Goal: Task Accomplishment & Management: Use online tool/utility

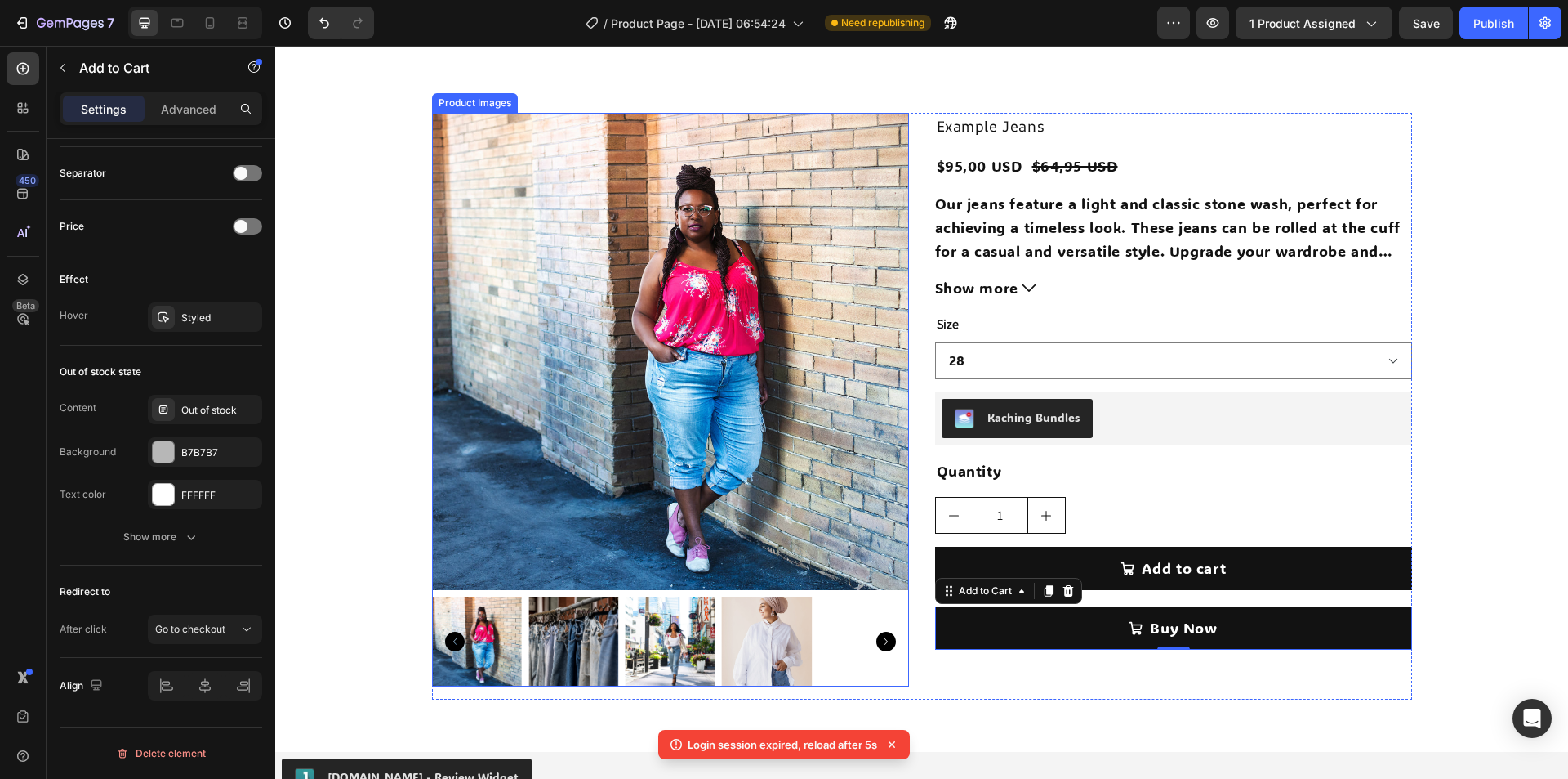
scroll to position [1, 0]
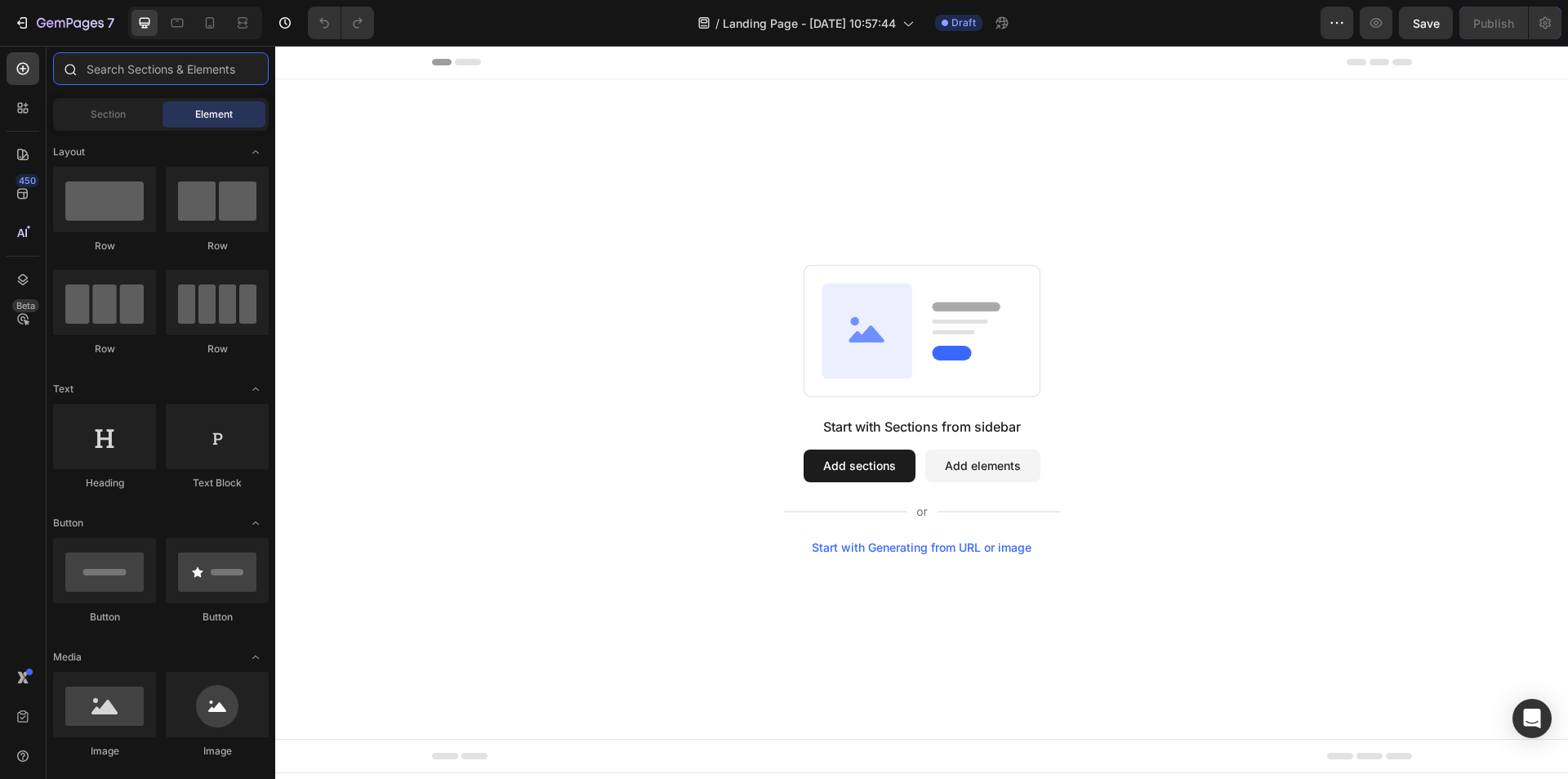
click at [120, 72] on input "text" at bounding box center [161, 68] width 216 height 32
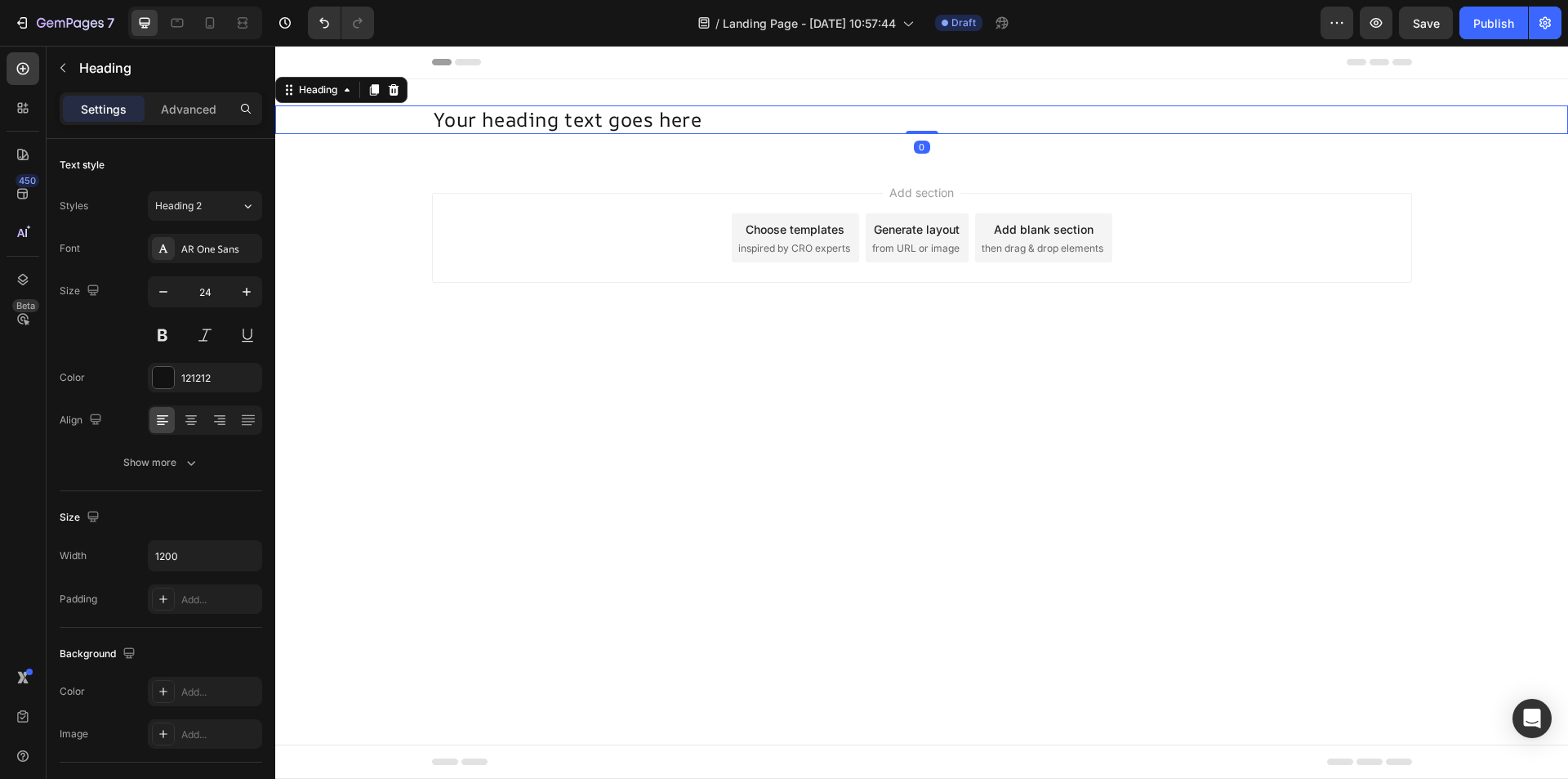
click at [666, 108] on h2 "Your heading text goes here" at bounding box center [922, 120] width 980 height 28
click at [679, 117] on p "Your heading text goes here" at bounding box center [922, 119] width 977 height 25
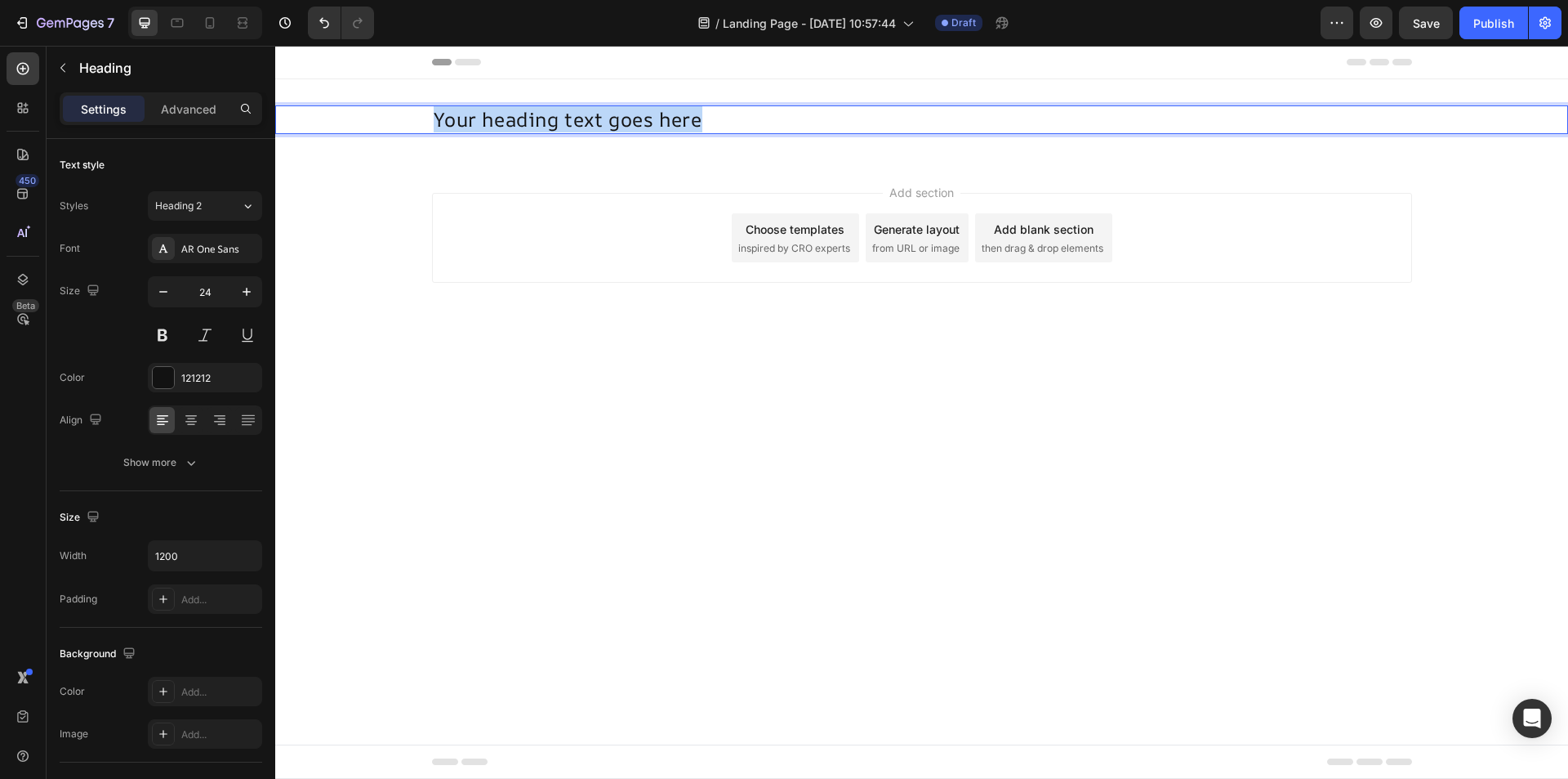
drag, startPoint x: 705, startPoint y: 117, endPoint x: 331, endPoint y: 122, distance: 374.0
click at [345, 122] on div "Your heading text goes here" at bounding box center [921, 120] width 1292 height 28
click at [587, 341] on div "Add section Choose templates inspired by CRO experts Generate layout from URL o…" at bounding box center [921, 260] width 1292 height 201
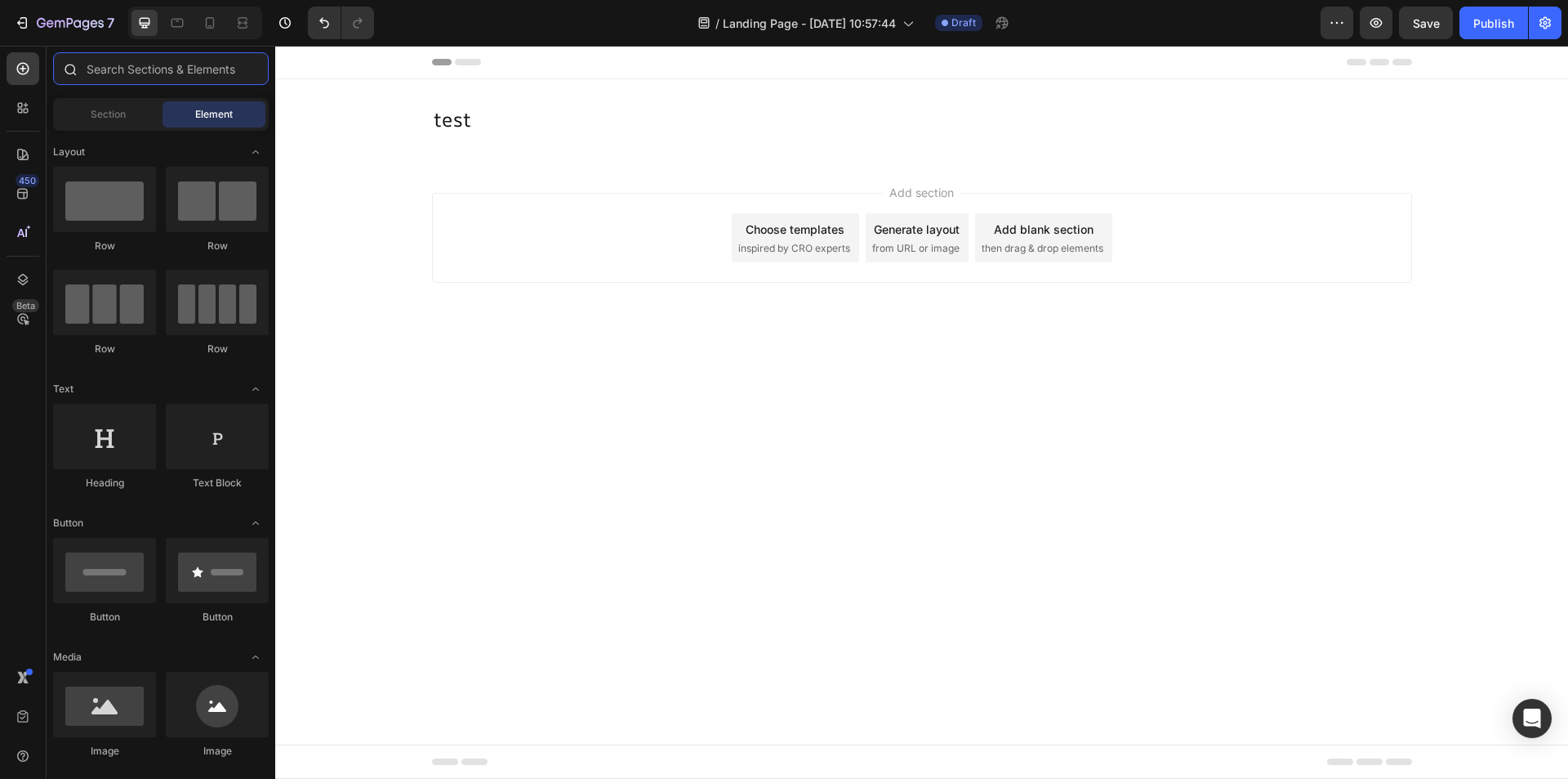
click at [109, 77] on input "text" at bounding box center [161, 68] width 216 height 32
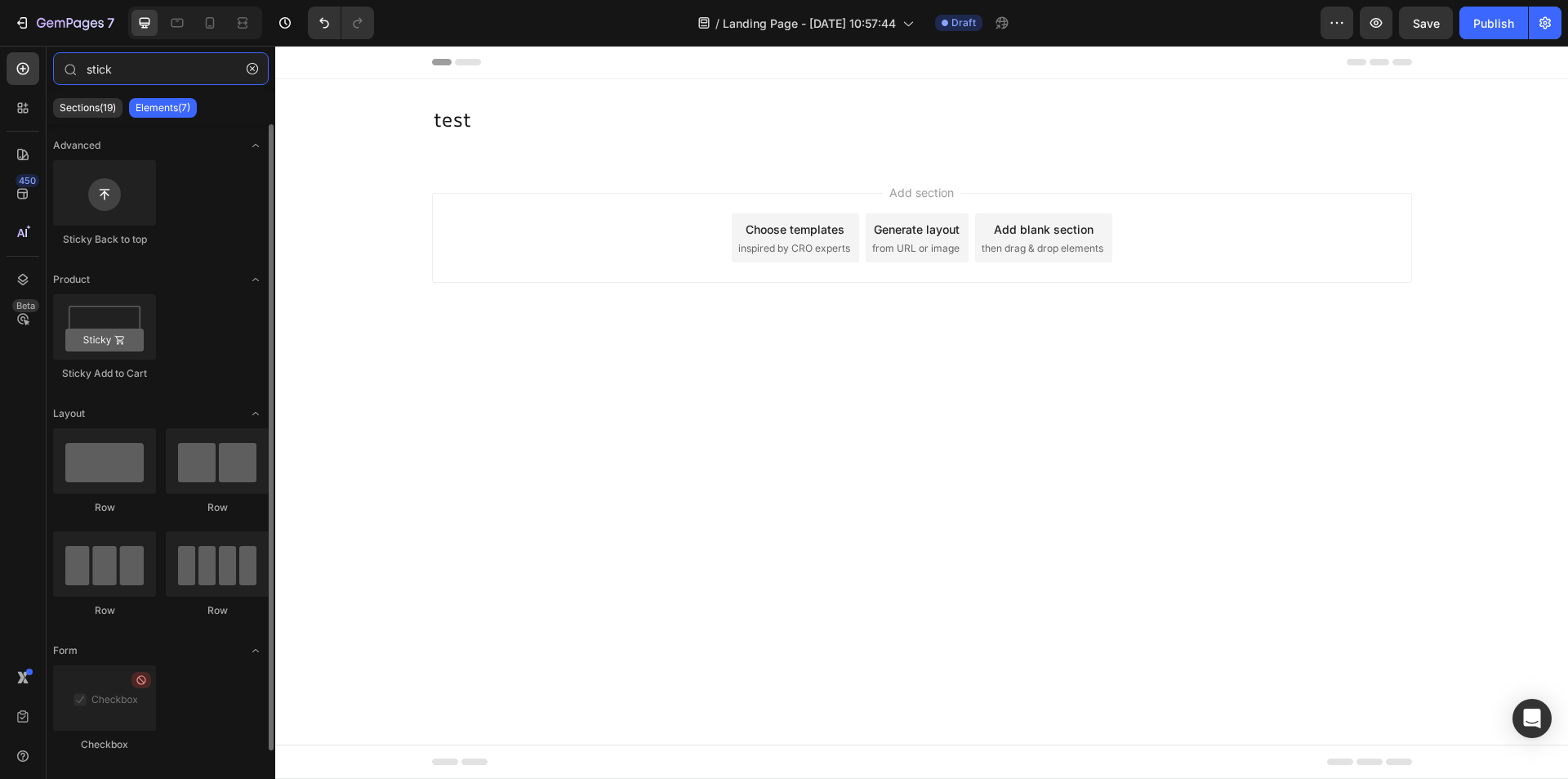
type input "stick"
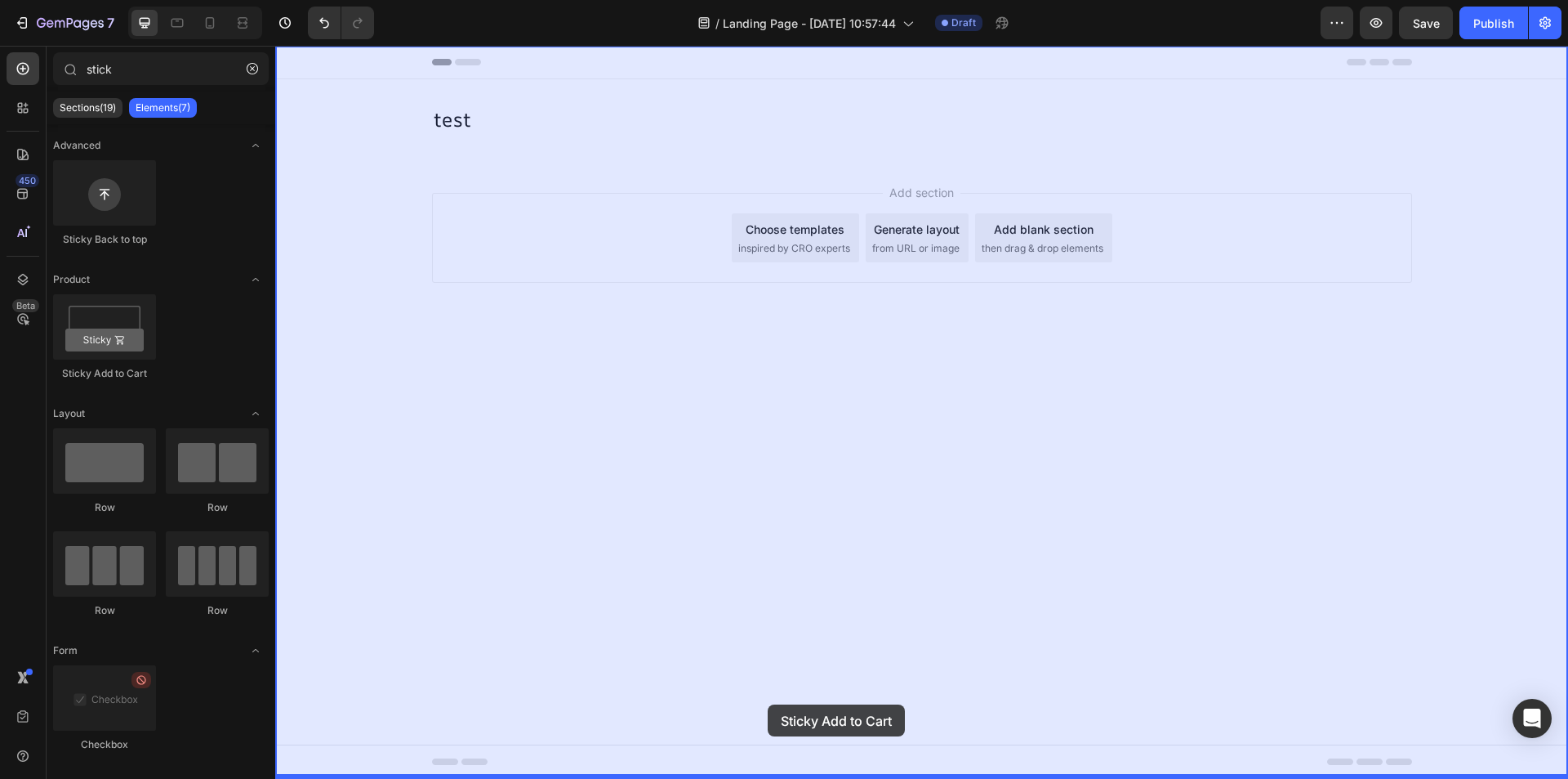
drag, startPoint x: 489, startPoint y: 412, endPoint x: 787, endPoint y: 709, distance: 420.7
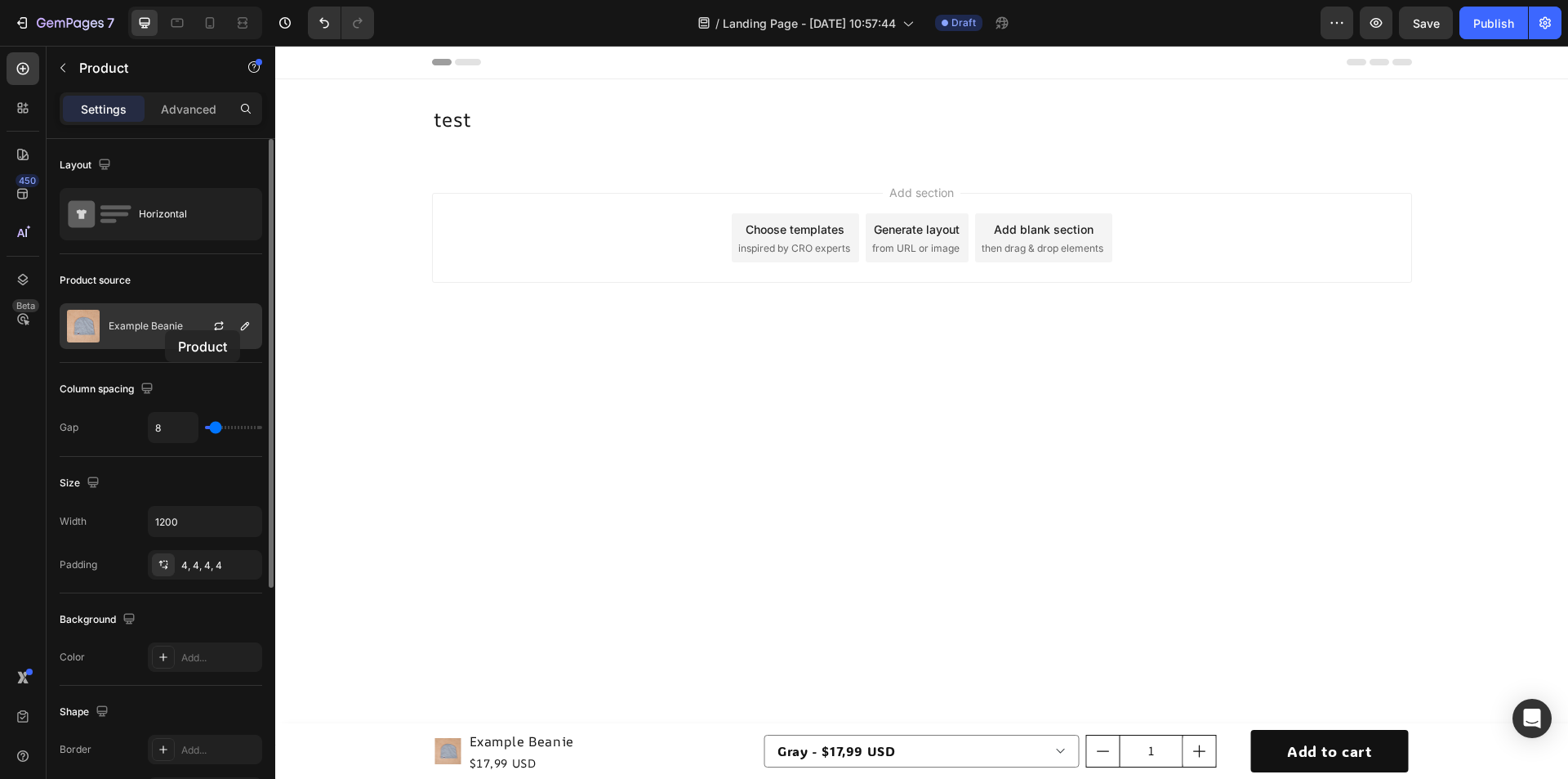
click at [165, 330] on p "Example Beanie" at bounding box center [145, 326] width 74 height 12
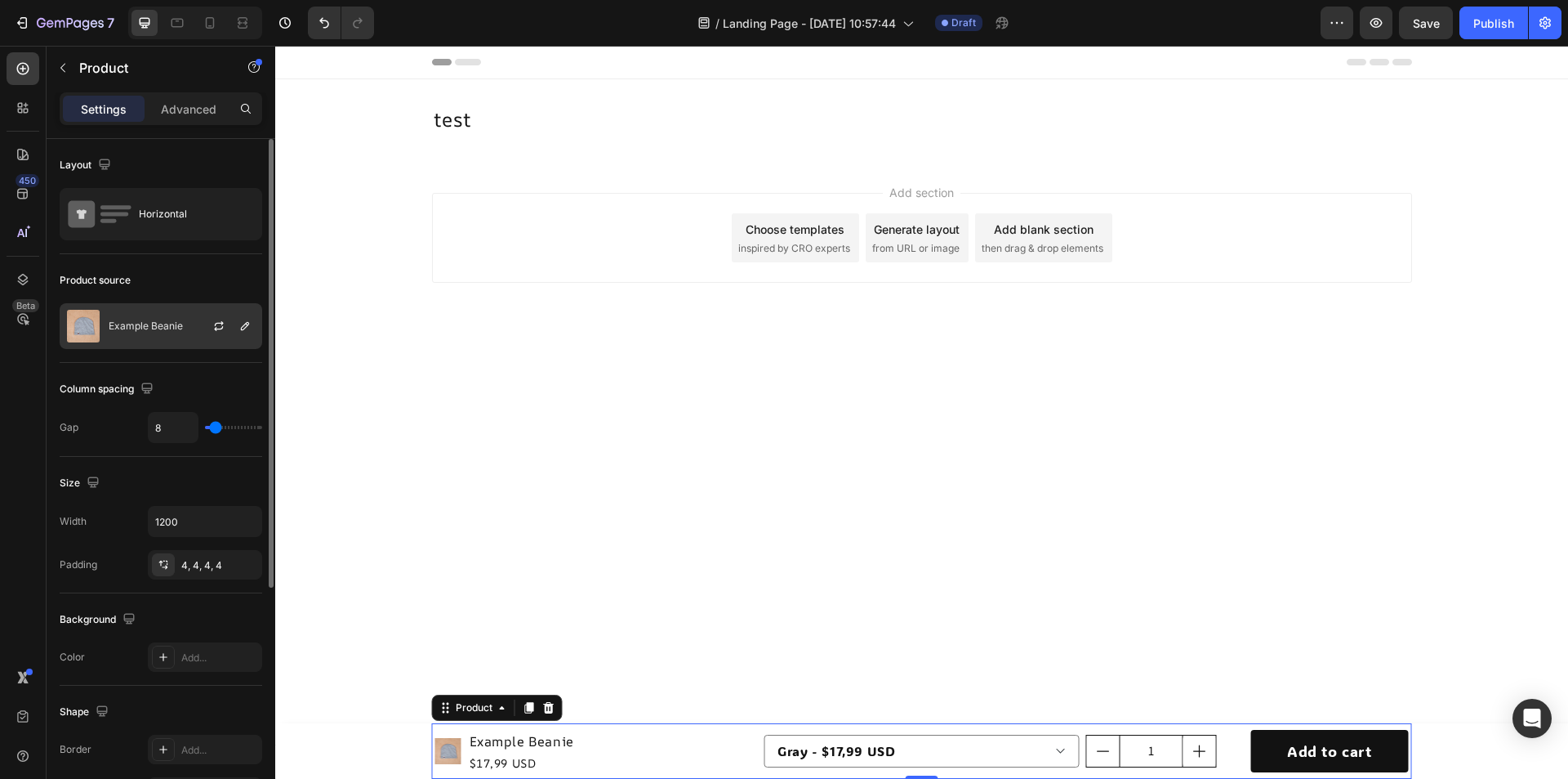
click at [168, 332] on div "Example Beanie" at bounding box center [161, 326] width 202 height 46
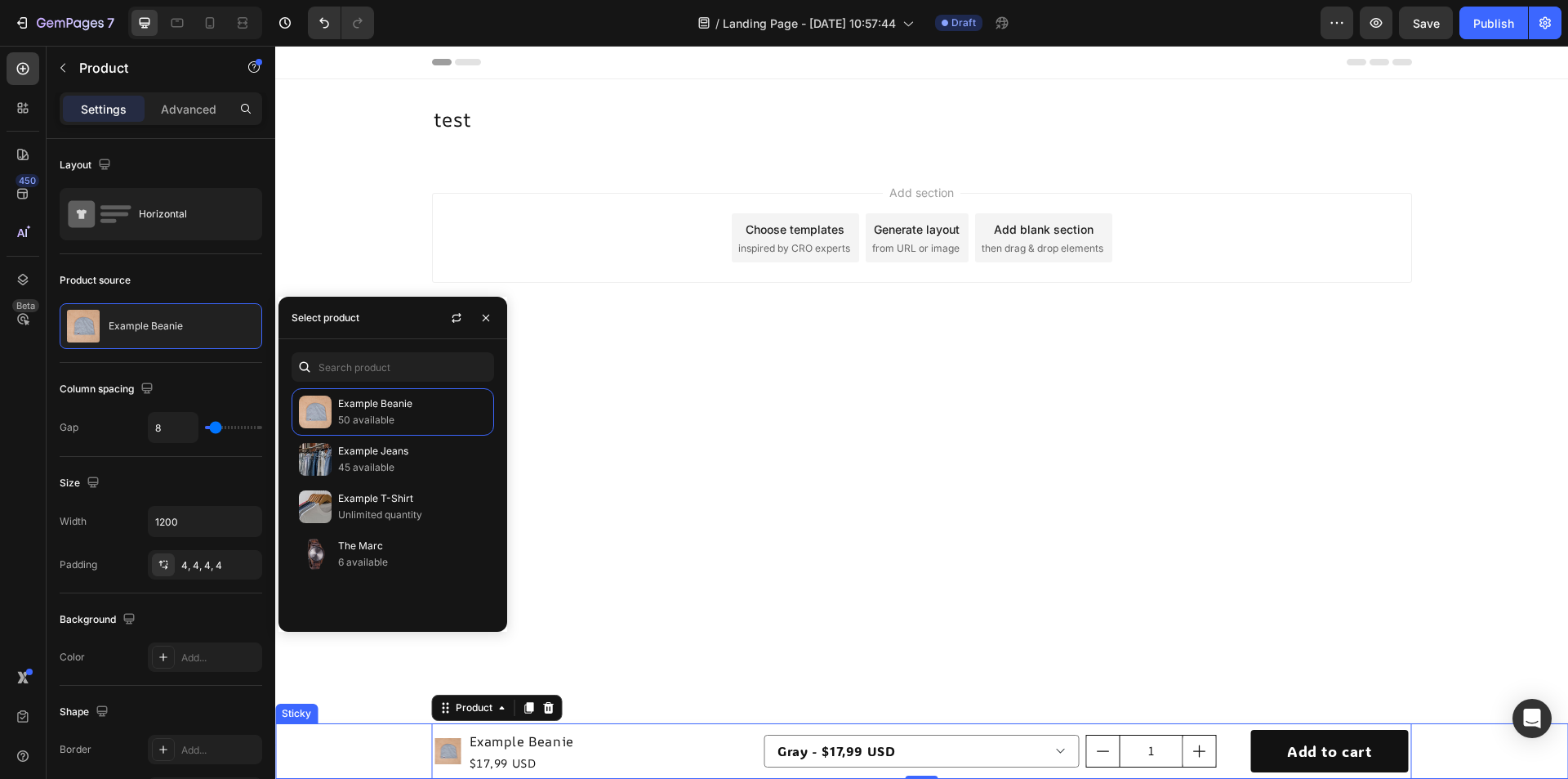
click at [366, 733] on div "Product Images Example Beanie Product Title $17,99 USD Product Price Product Pr…" at bounding box center [921, 751] width 1292 height 56
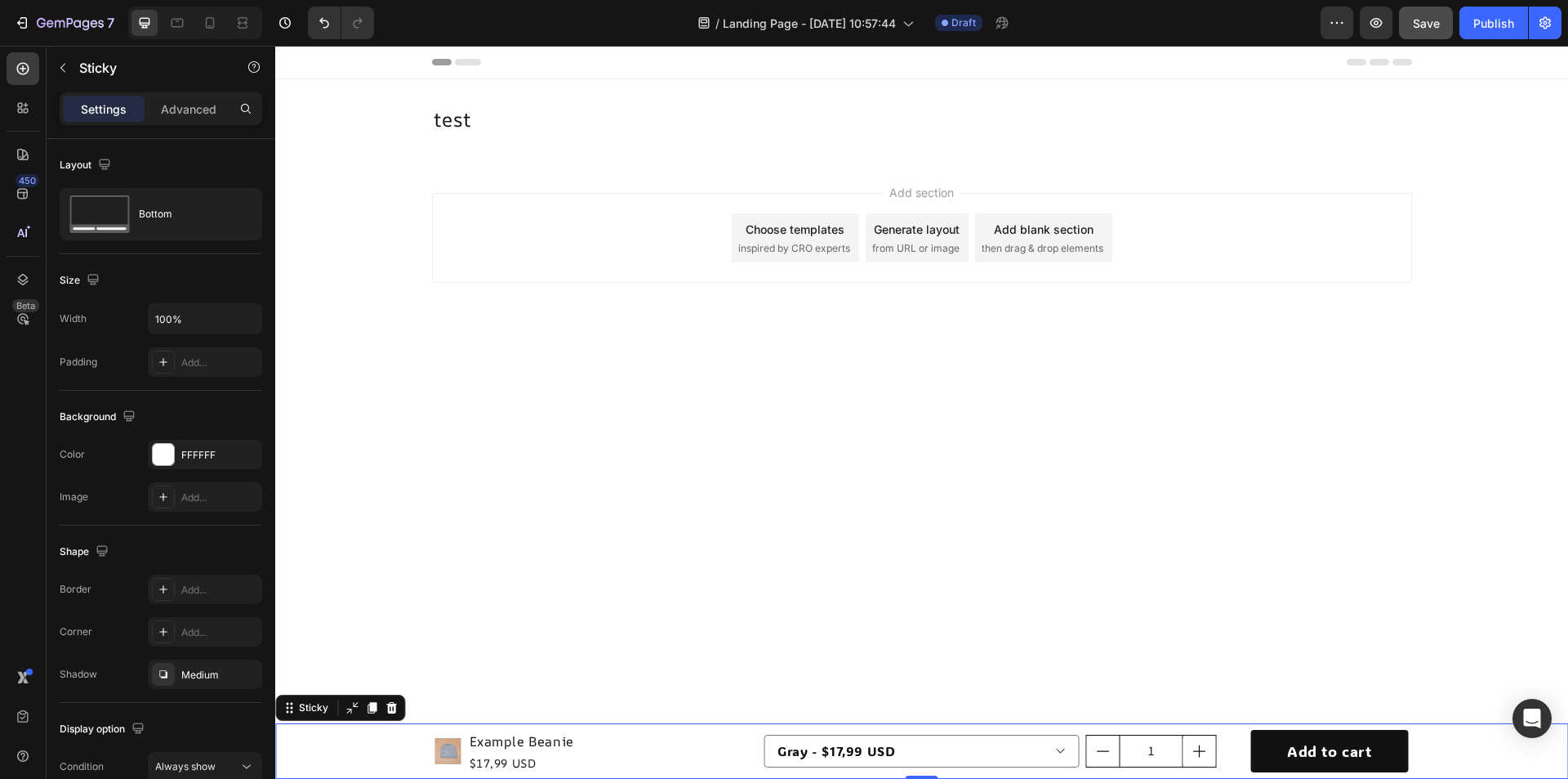
click at [1439, 29] on span "Save" at bounding box center [1426, 23] width 27 height 14
click at [1499, 30] on div "Publish" at bounding box center [1493, 23] width 41 height 17
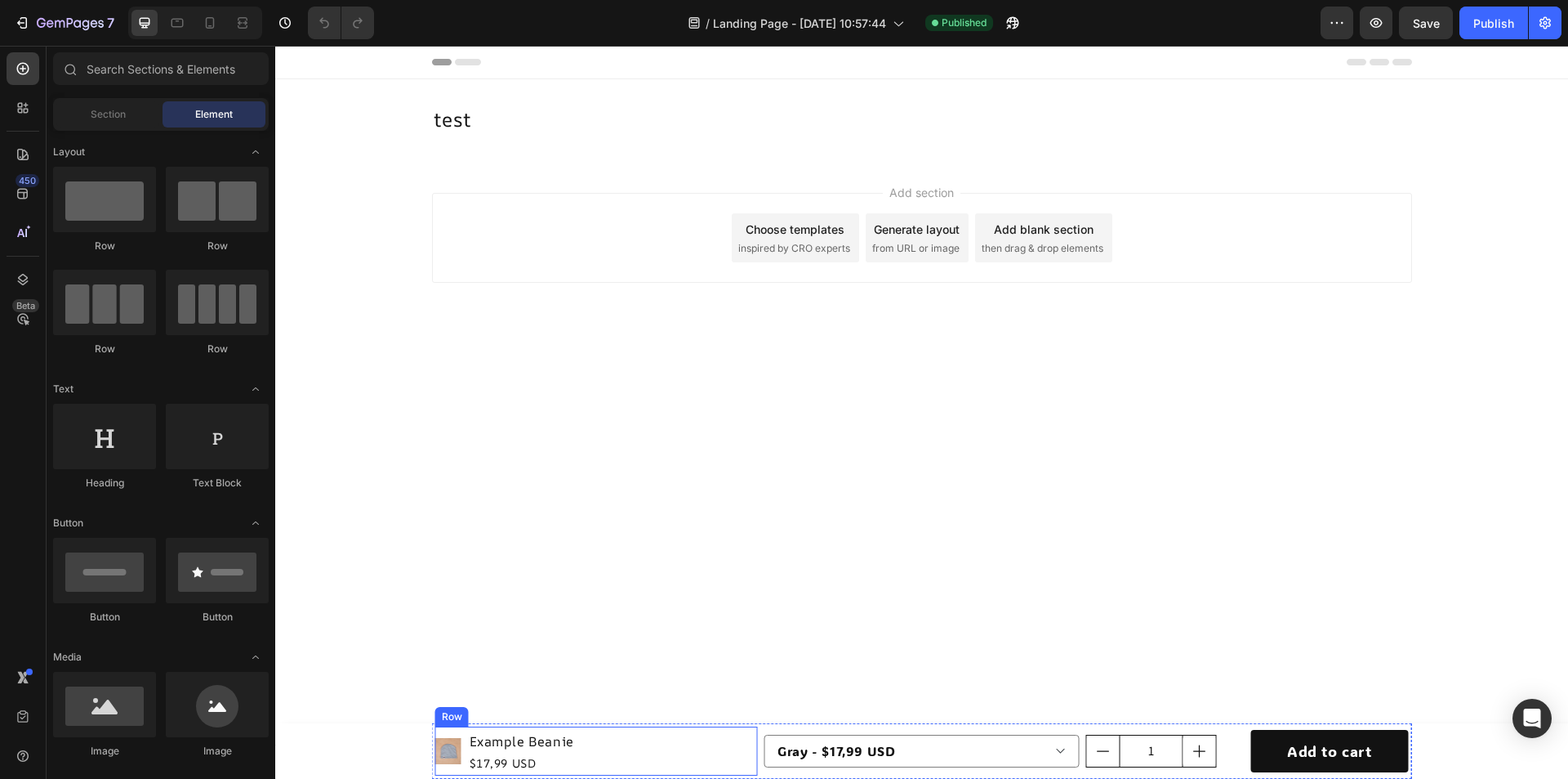
click at [652, 752] on div "Product Images Example Beanie Product Title $17,99 USD Product Price Product Pr…" at bounding box center [596, 751] width 322 height 49
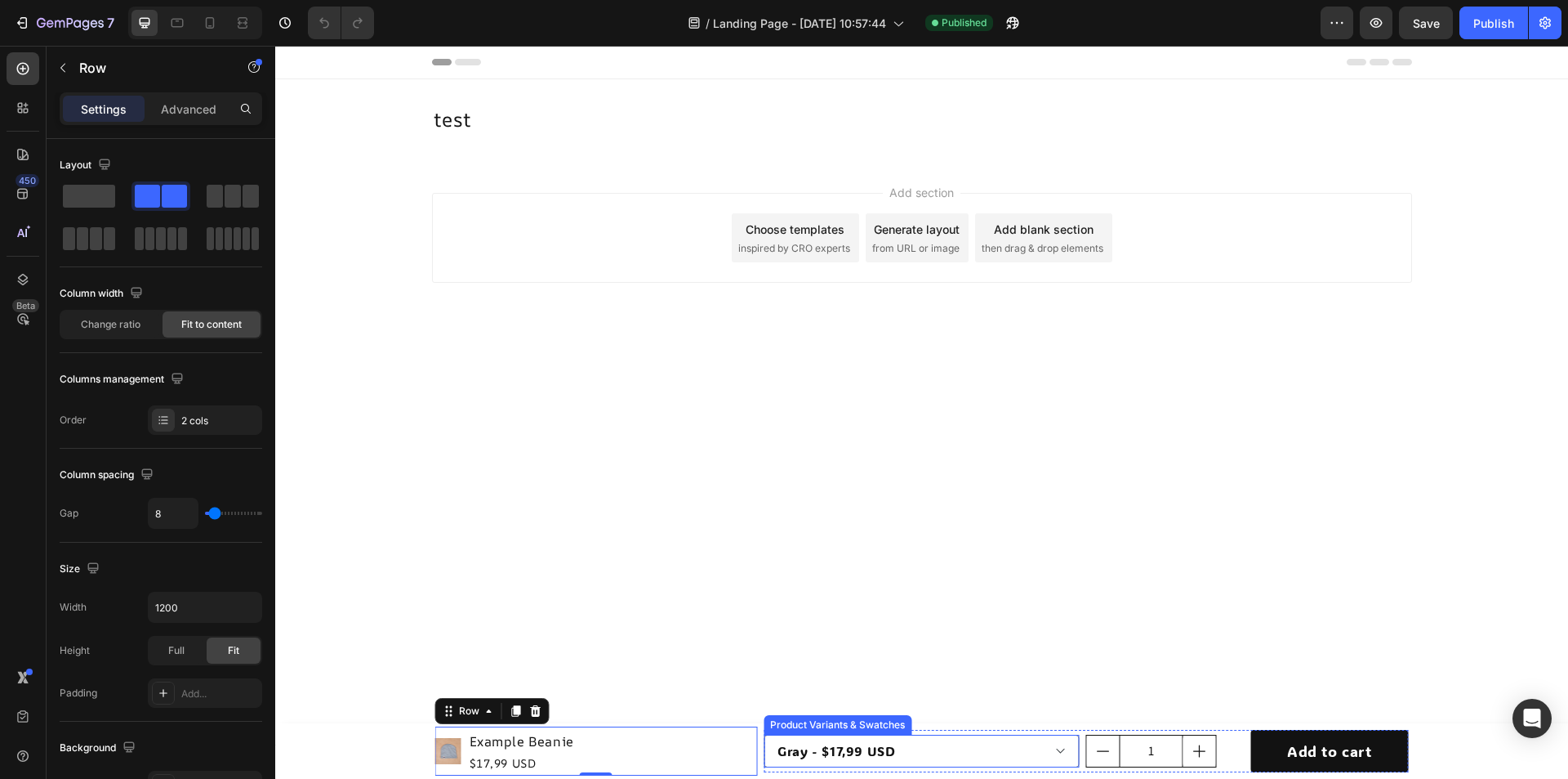
click at [758, 752] on div "Product Images Example Beanie Product Title $17,99 USD Product Price Product Pr…" at bounding box center [922, 751] width 980 height 56
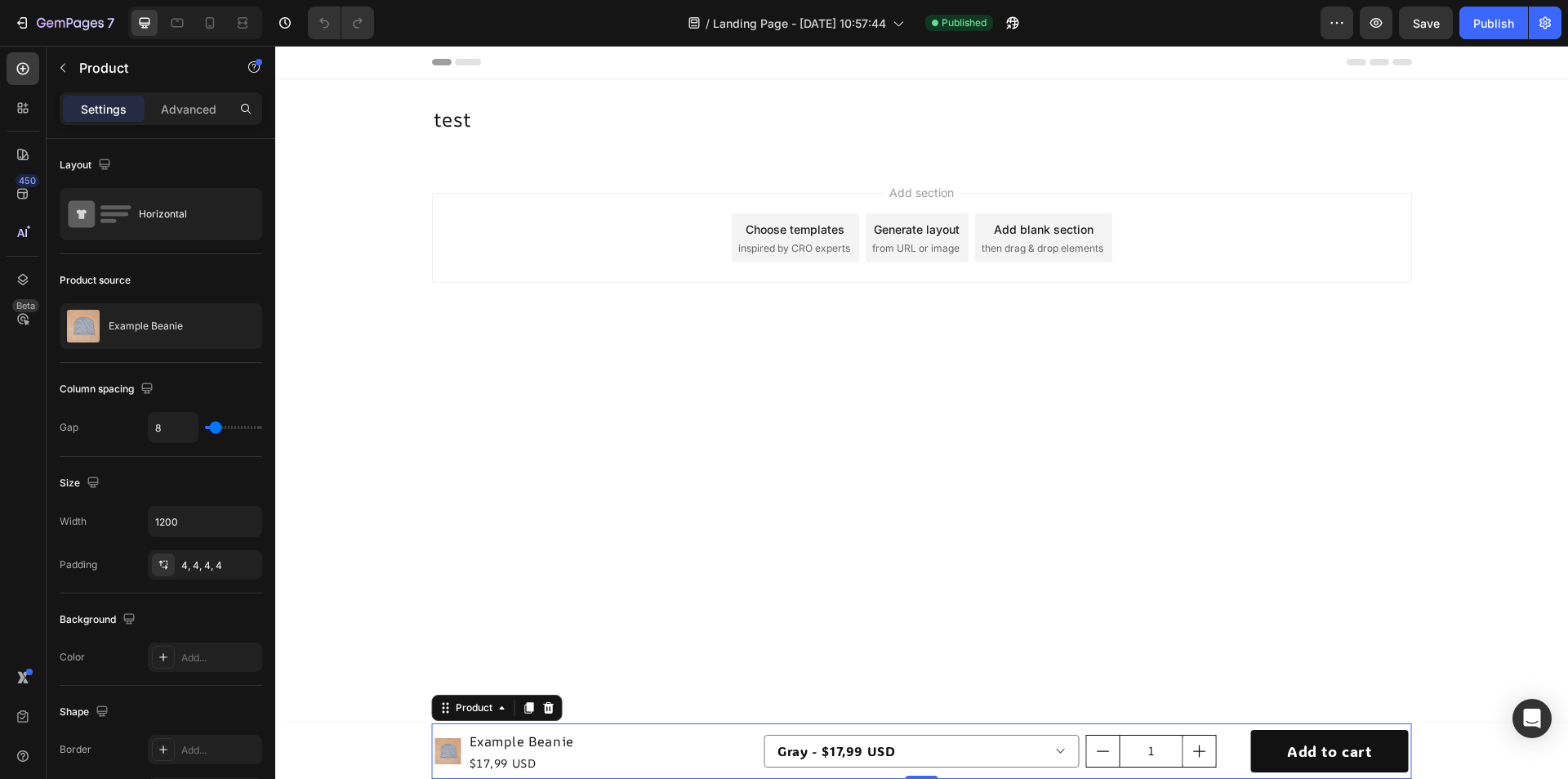
click at [759, 752] on div "Product Images Example Beanie Product Title $17,99 USD Product Price Product Pr…" at bounding box center [922, 751] width 980 height 56
click at [161, 328] on p "Example Beanie" at bounding box center [145, 326] width 74 height 12
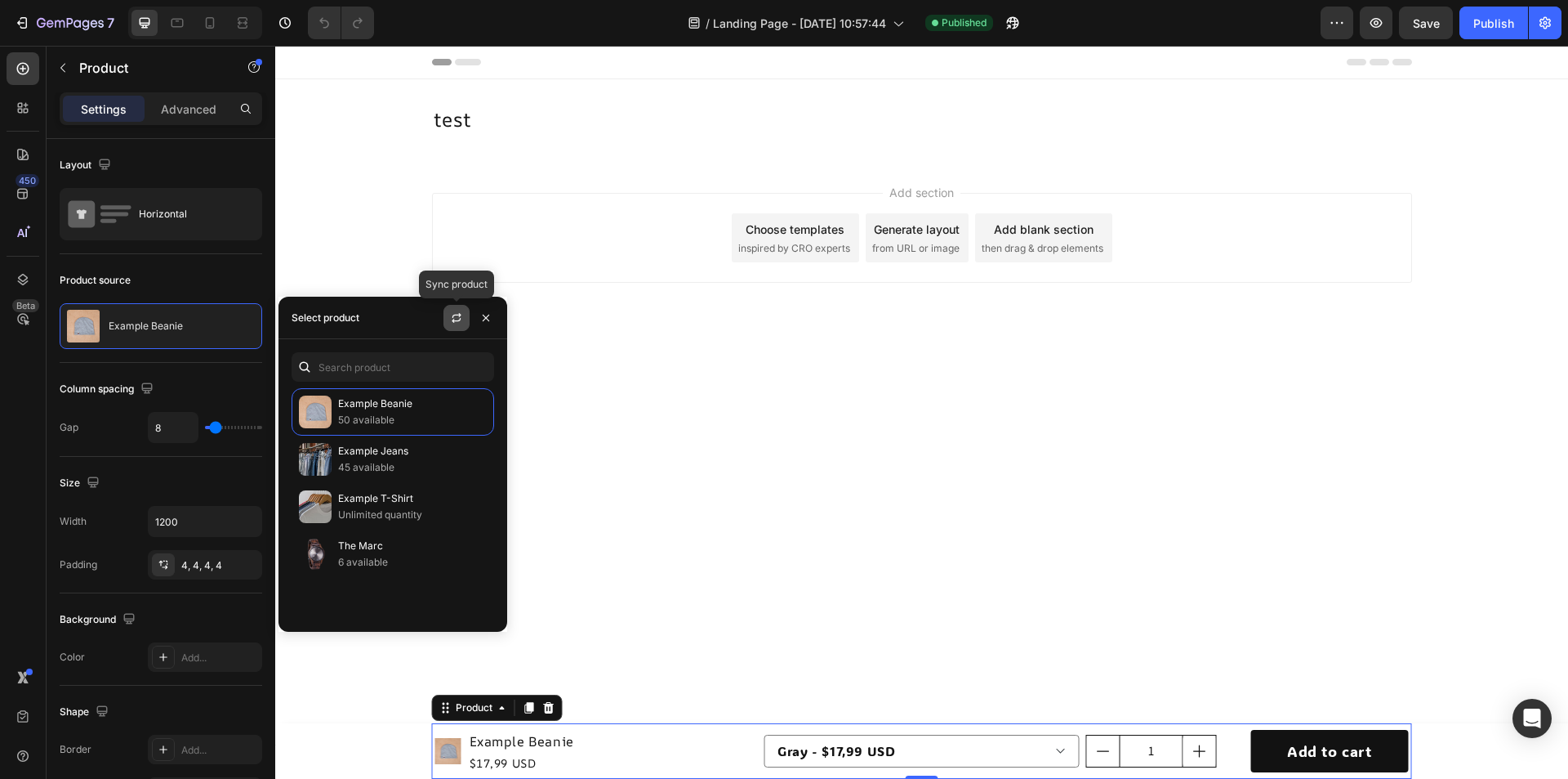
click at [452, 318] on icon "button" at bounding box center [456, 318] width 13 height 13
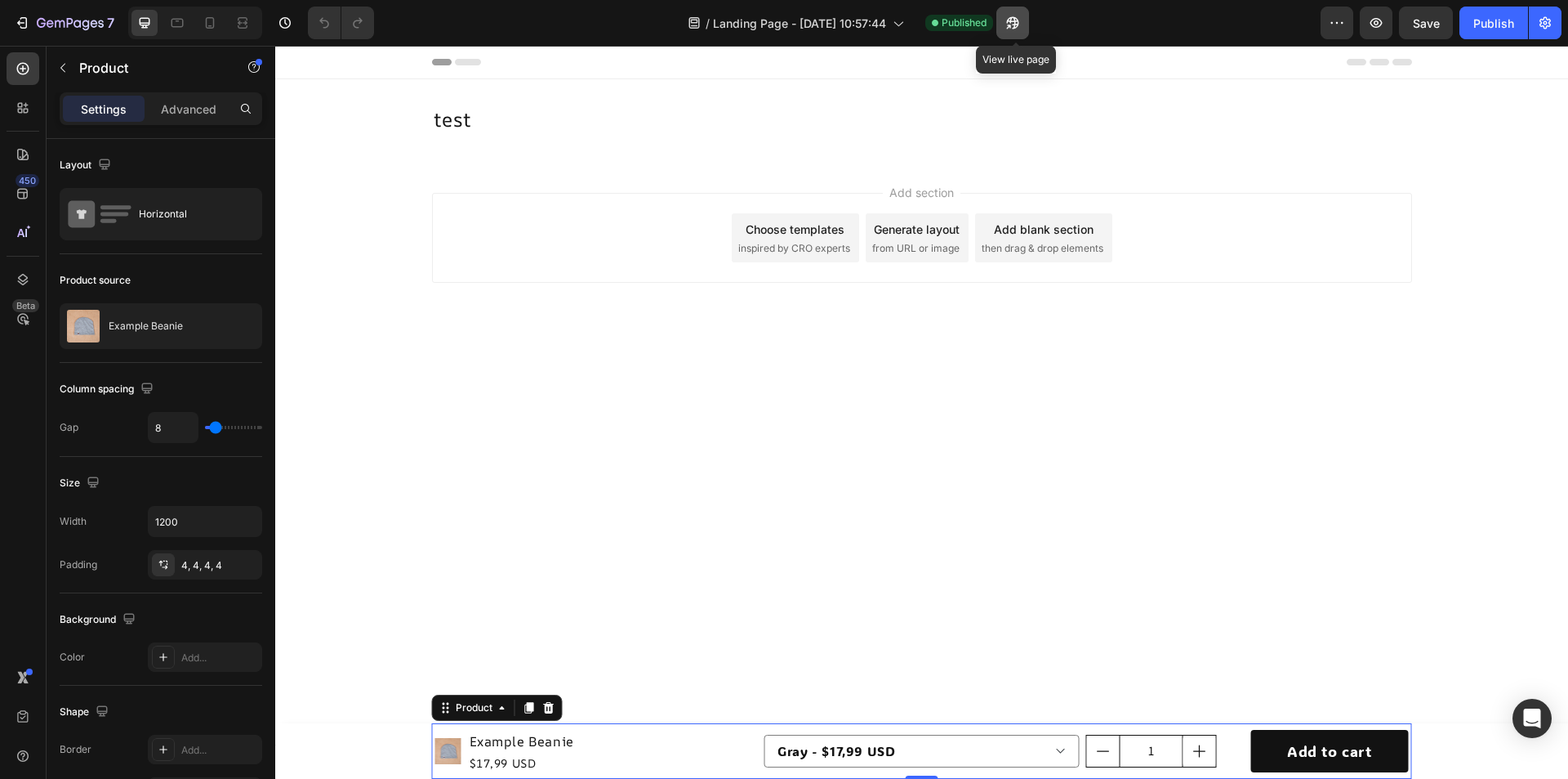
click at [1021, 26] on icon "button" at bounding box center [1013, 23] width 17 height 17
click at [1028, 24] on button "button" at bounding box center [1012, 22] width 32 height 32
click at [465, 706] on div "Product" at bounding box center [474, 707] width 43 height 15
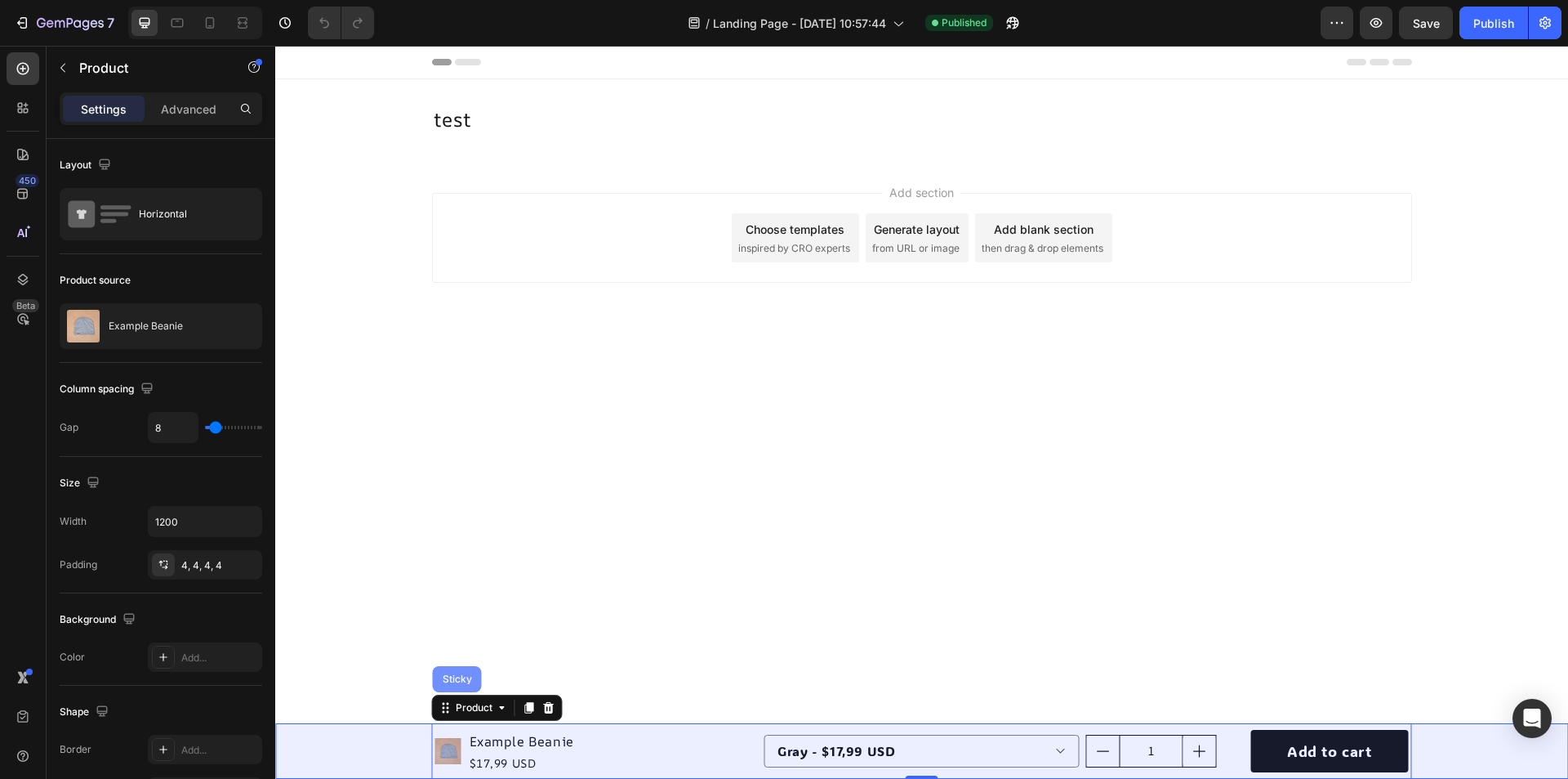
click at [460, 681] on div "Sticky" at bounding box center [457, 679] width 36 height 10
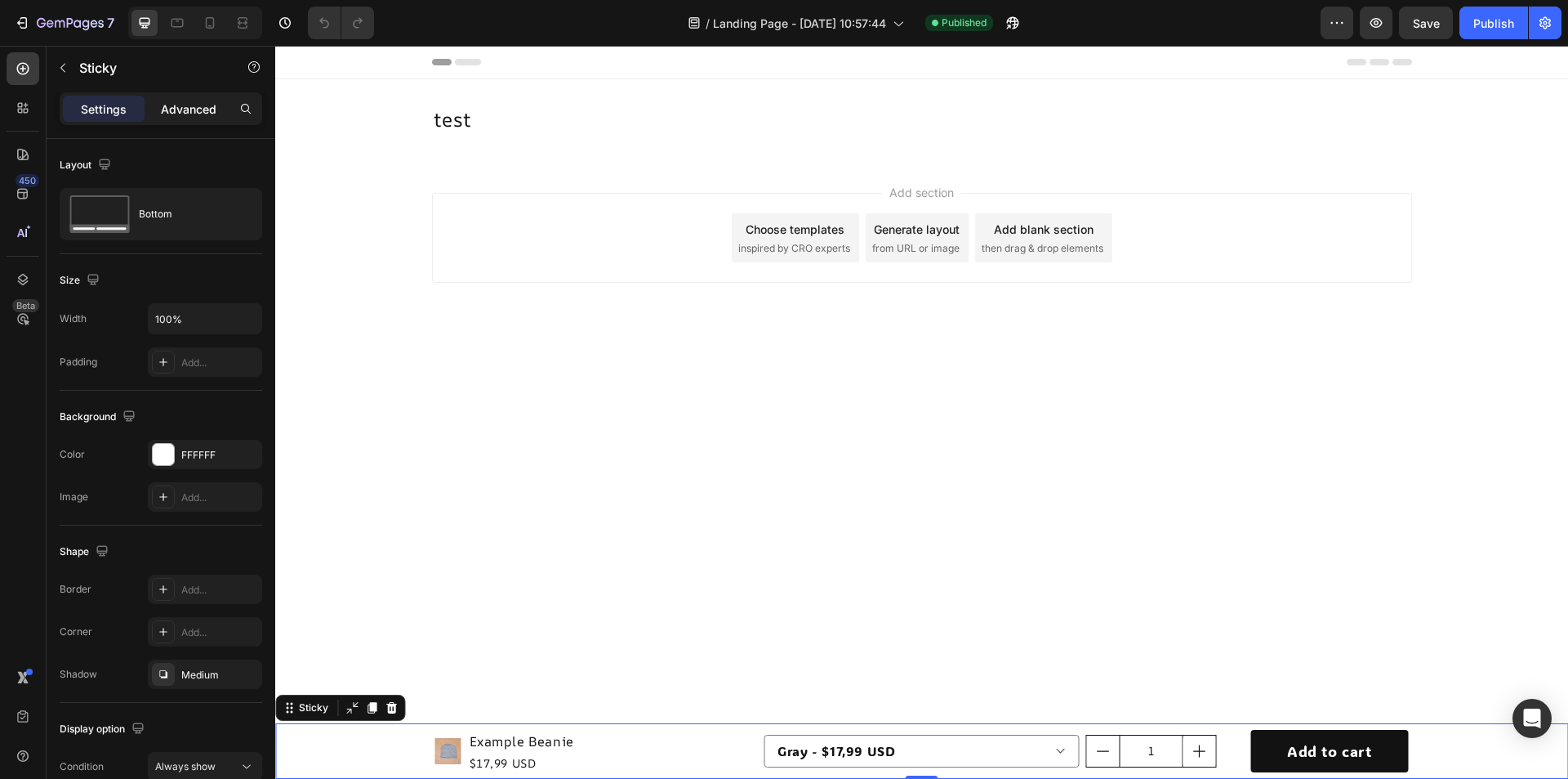
click at [173, 101] on p "Advanced" at bounding box center [188, 109] width 56 height 17
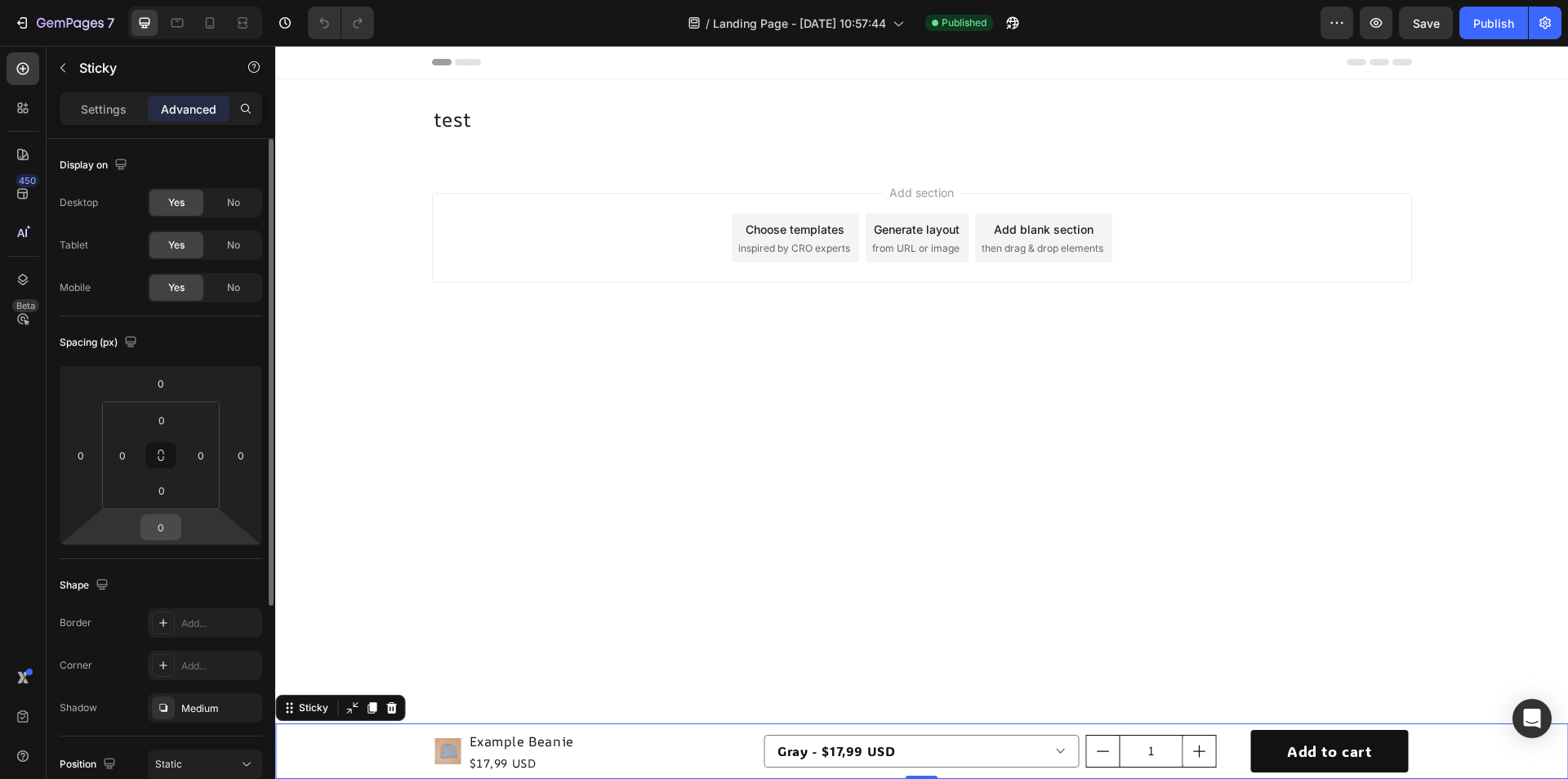
click at [173, 537] on input "0" at bounding box center [161, 527] width 32 height 24
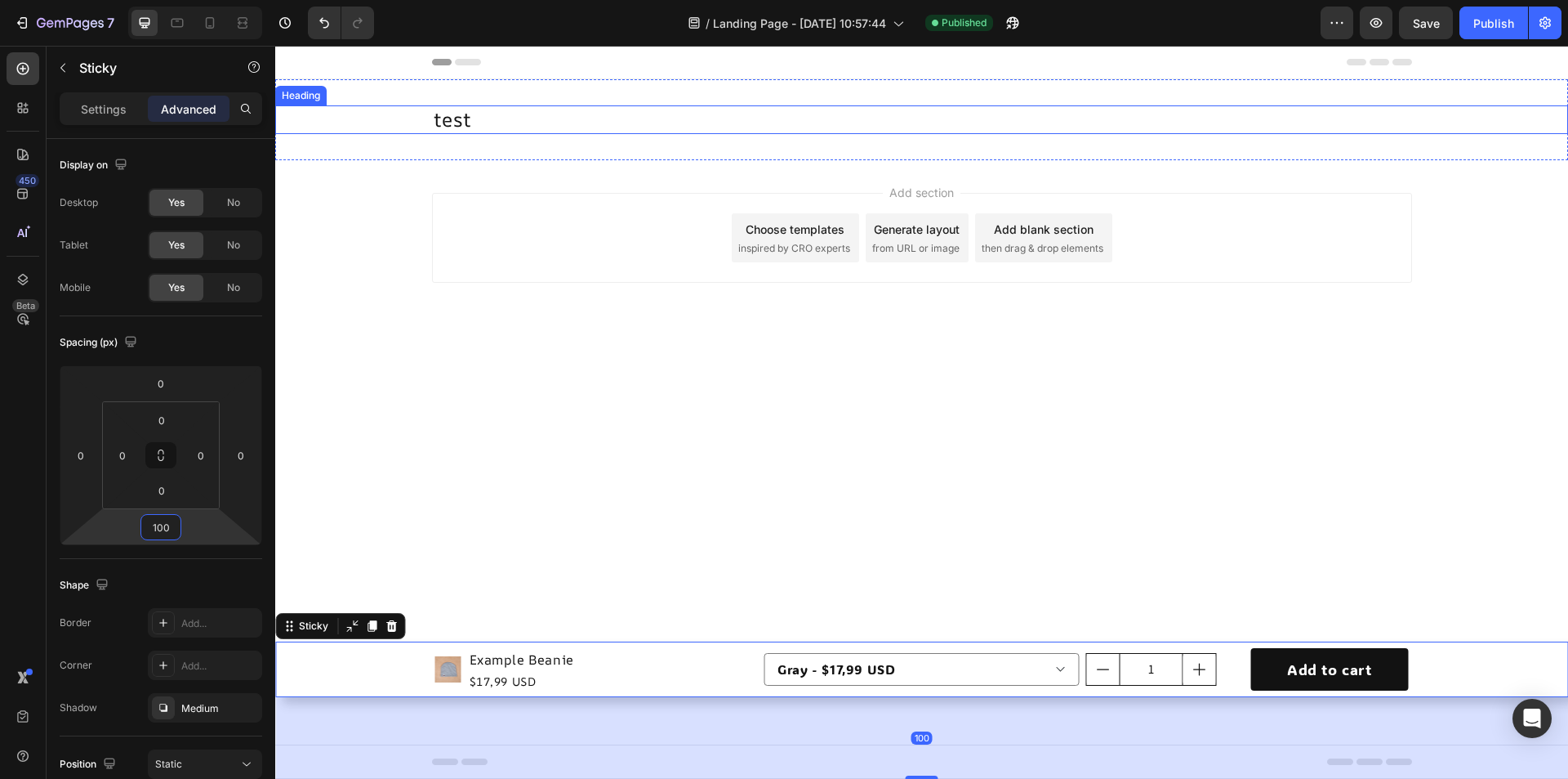
type input "100"
click at [1137, 18] on div "/ Landing Page - [DATE] 10:57:44 Published" at bounding box center [854, 22] width 933 height 32
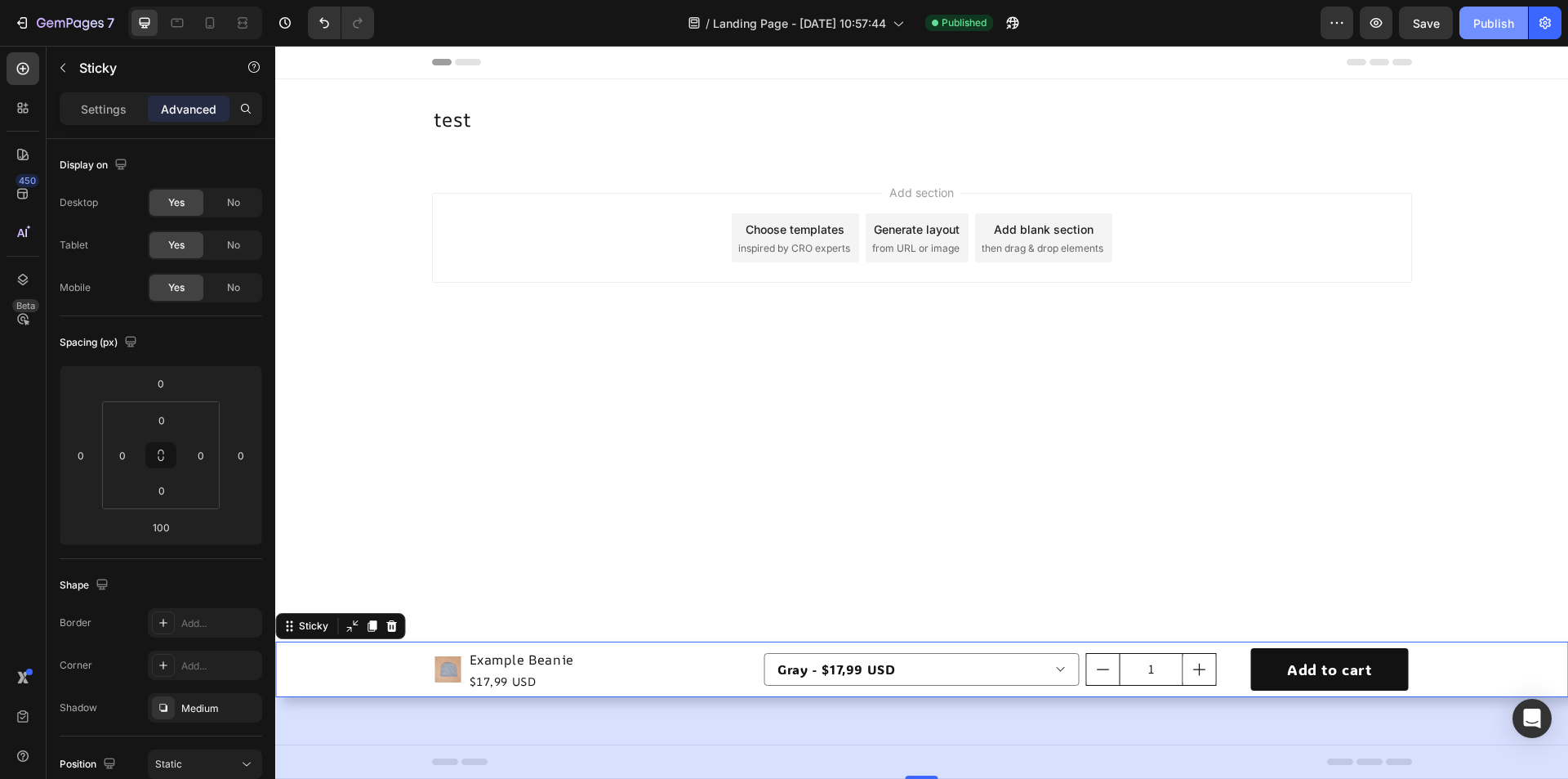
click at [1489, 32] on button "Publish" at bounding box center [1493, 22] width 68 height 32
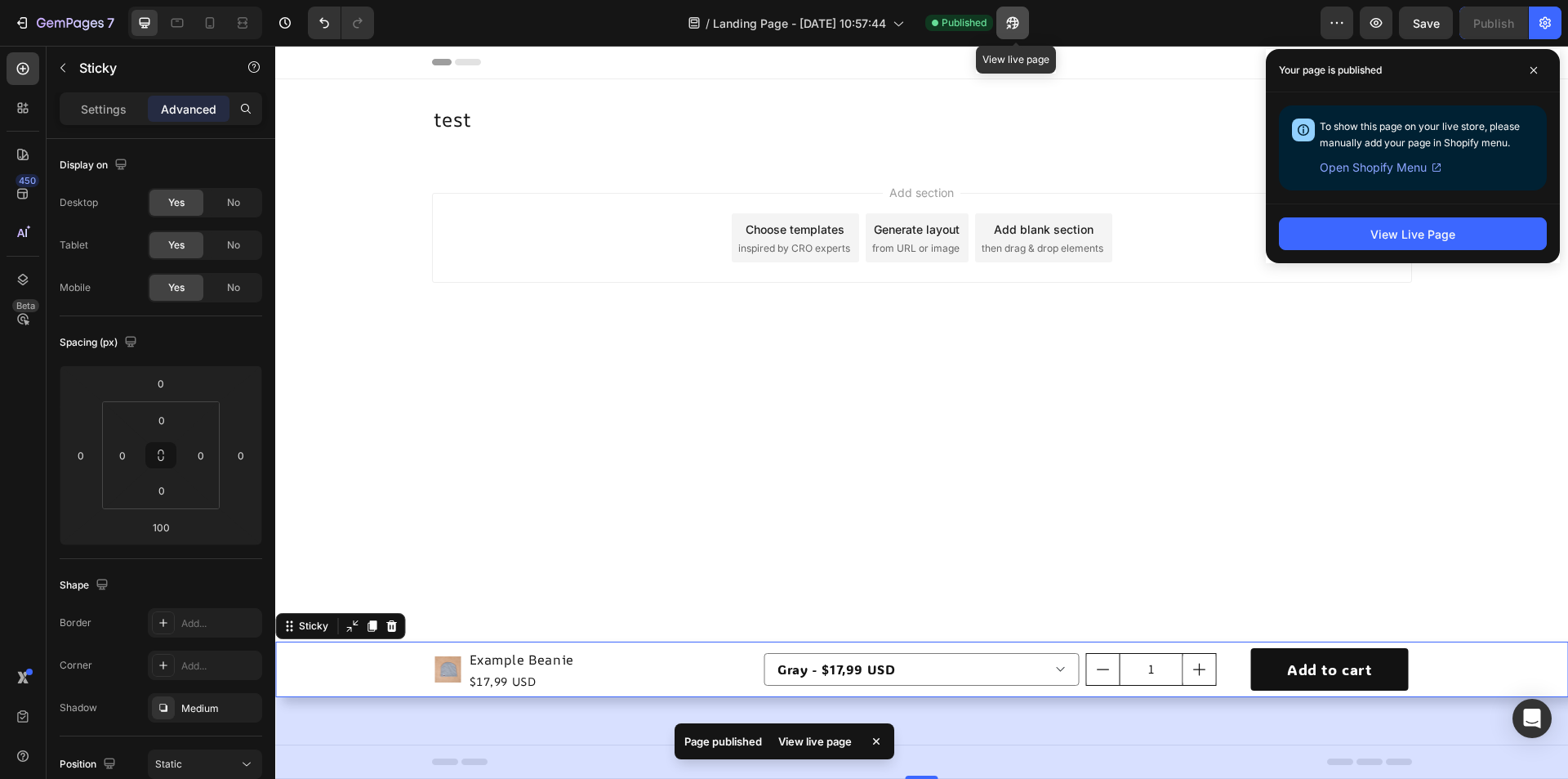
click at [1029, 29] on button "button" at bounding box center [1012, 22] width 32 height 32
